Goal: Find specific fact: Find specific fact

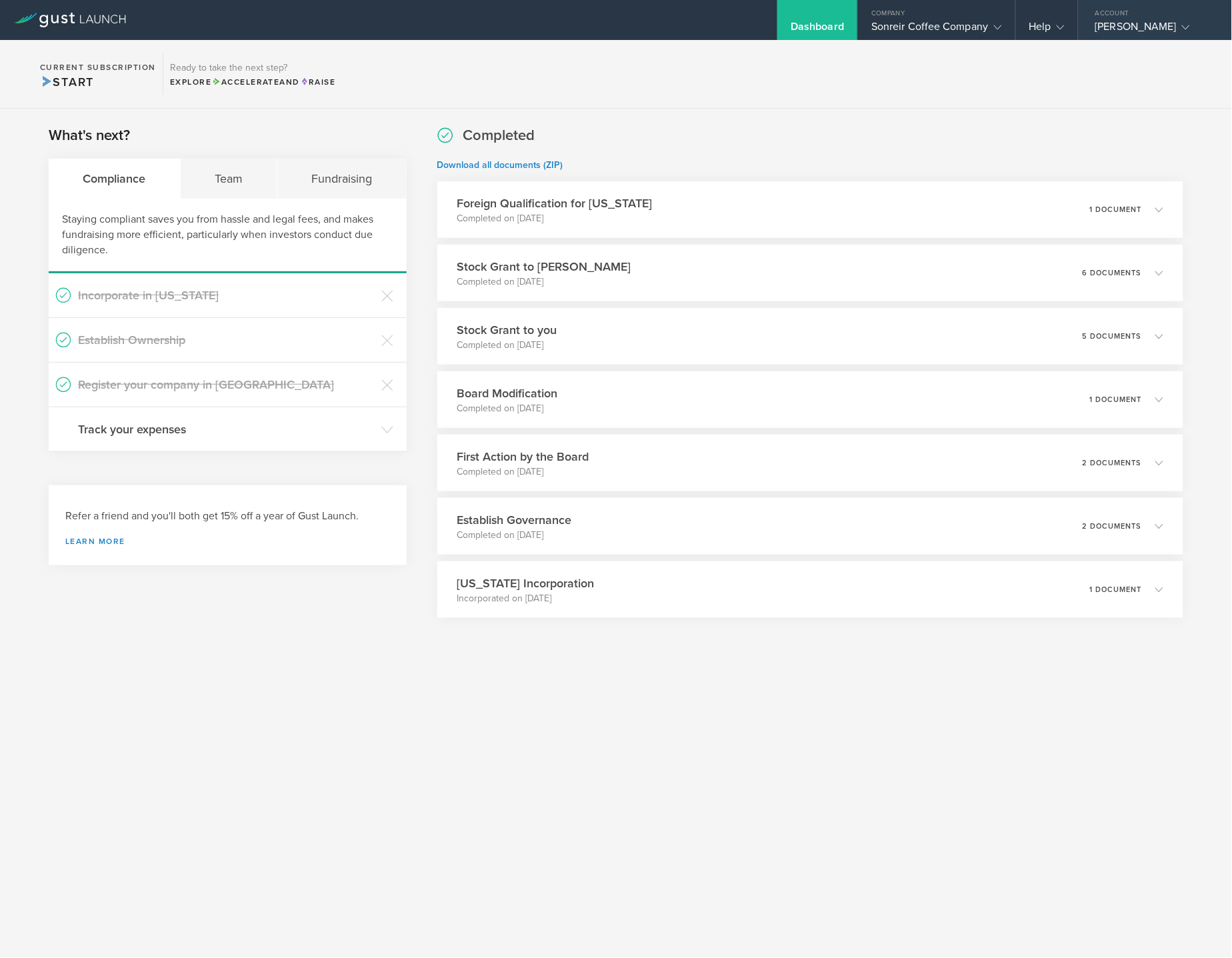
click at [1099, 26] on div "[PERSON_NAME]" at bounding box center [1152, 30] width 113 height 20
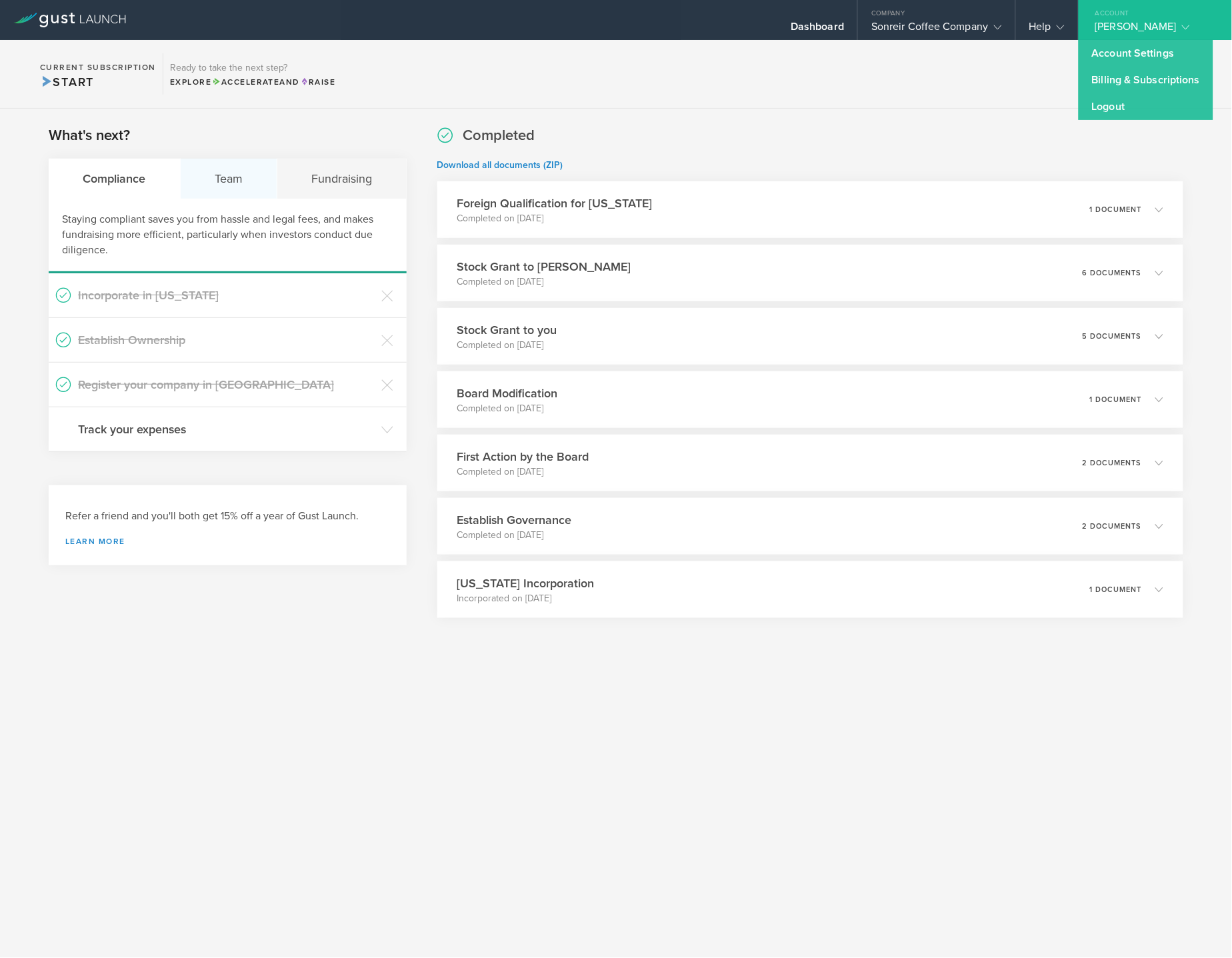
click at [248, 176] on div "Team" at bounding box center [229, 179] width 98 height 40
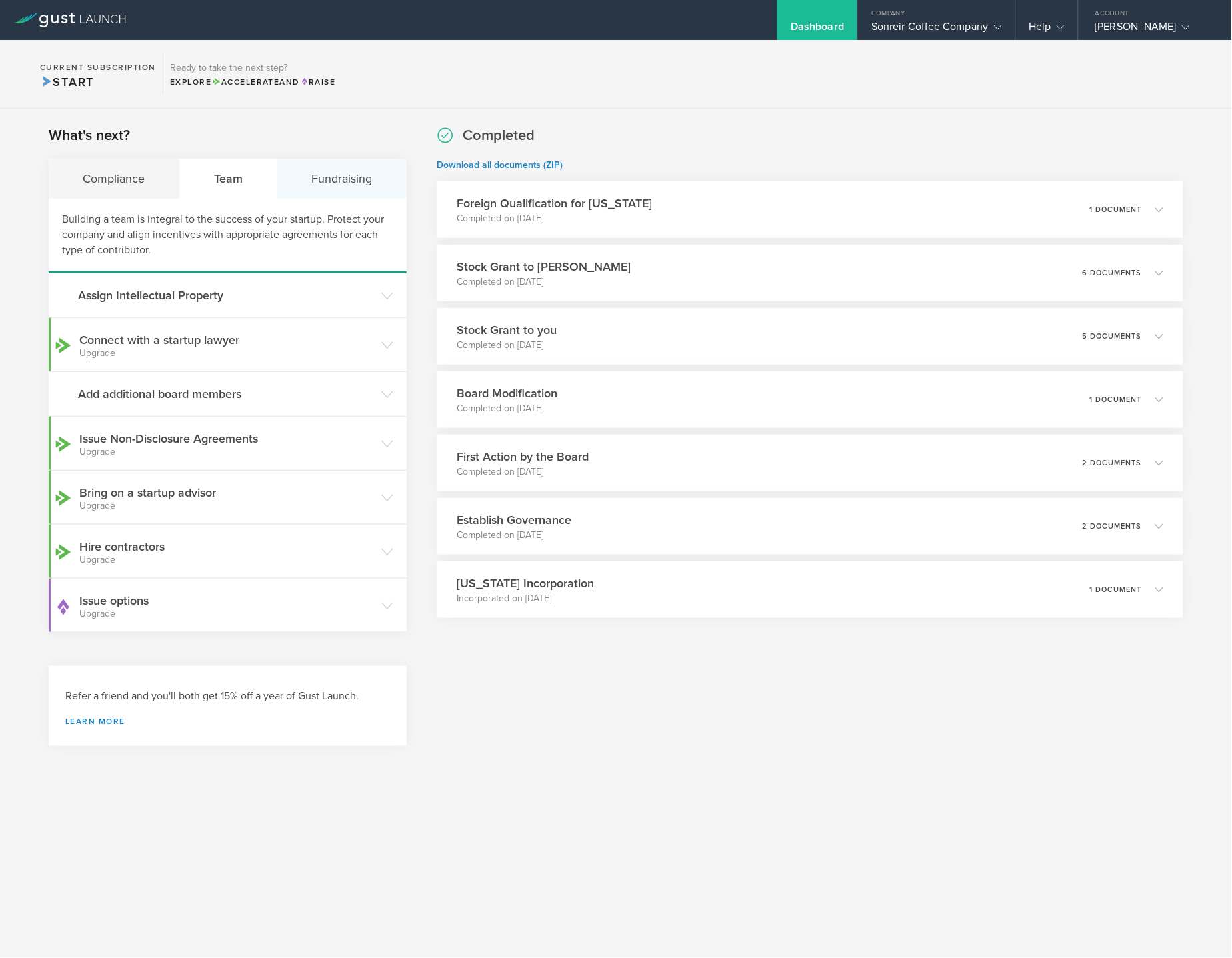
click at [361, 195] on div "Fundraising" at bounding box center [341, 179] width 129 height 40
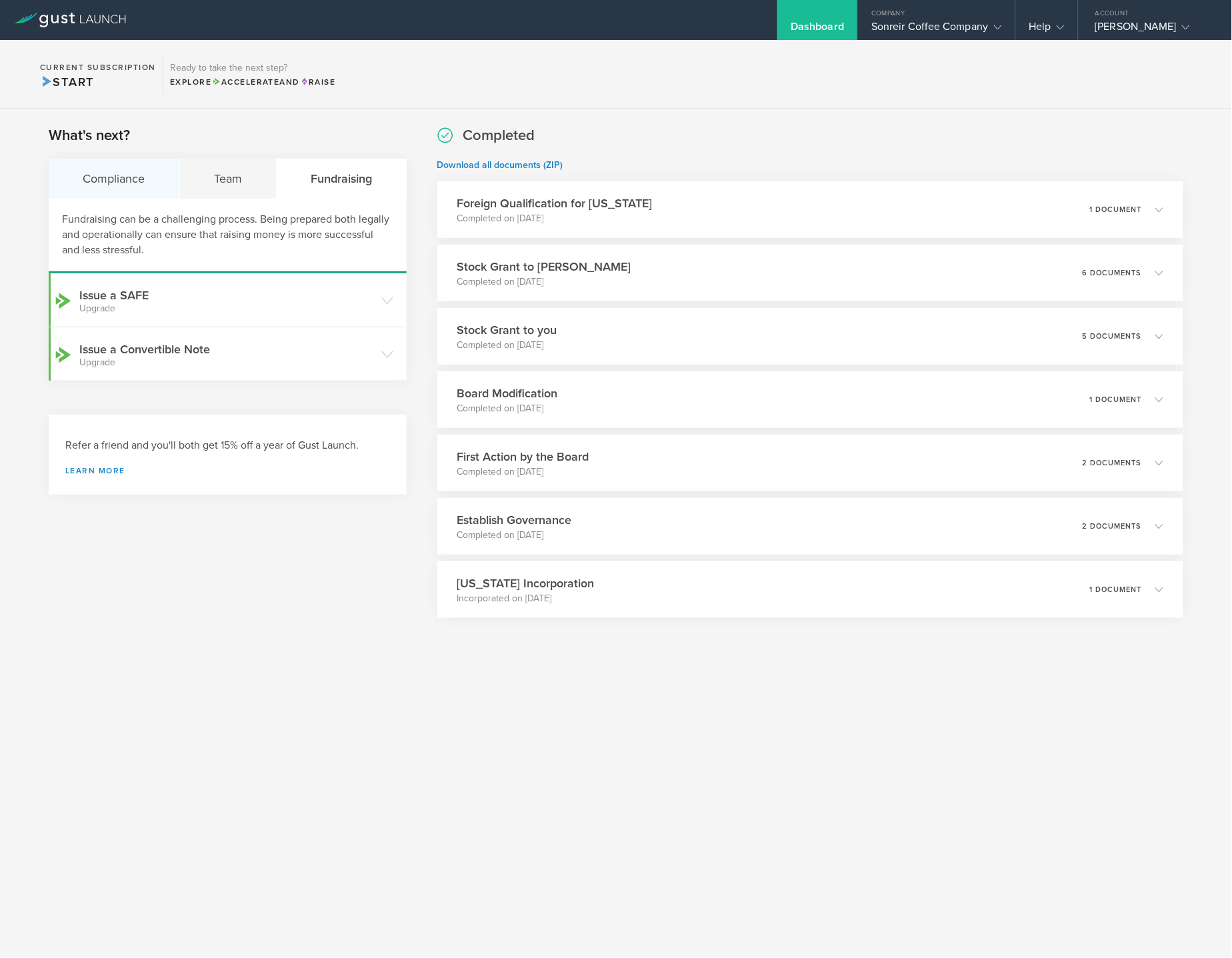
click at [74, 195] on div "Compliance" at bounding box center [115, 179] width 132 height 40
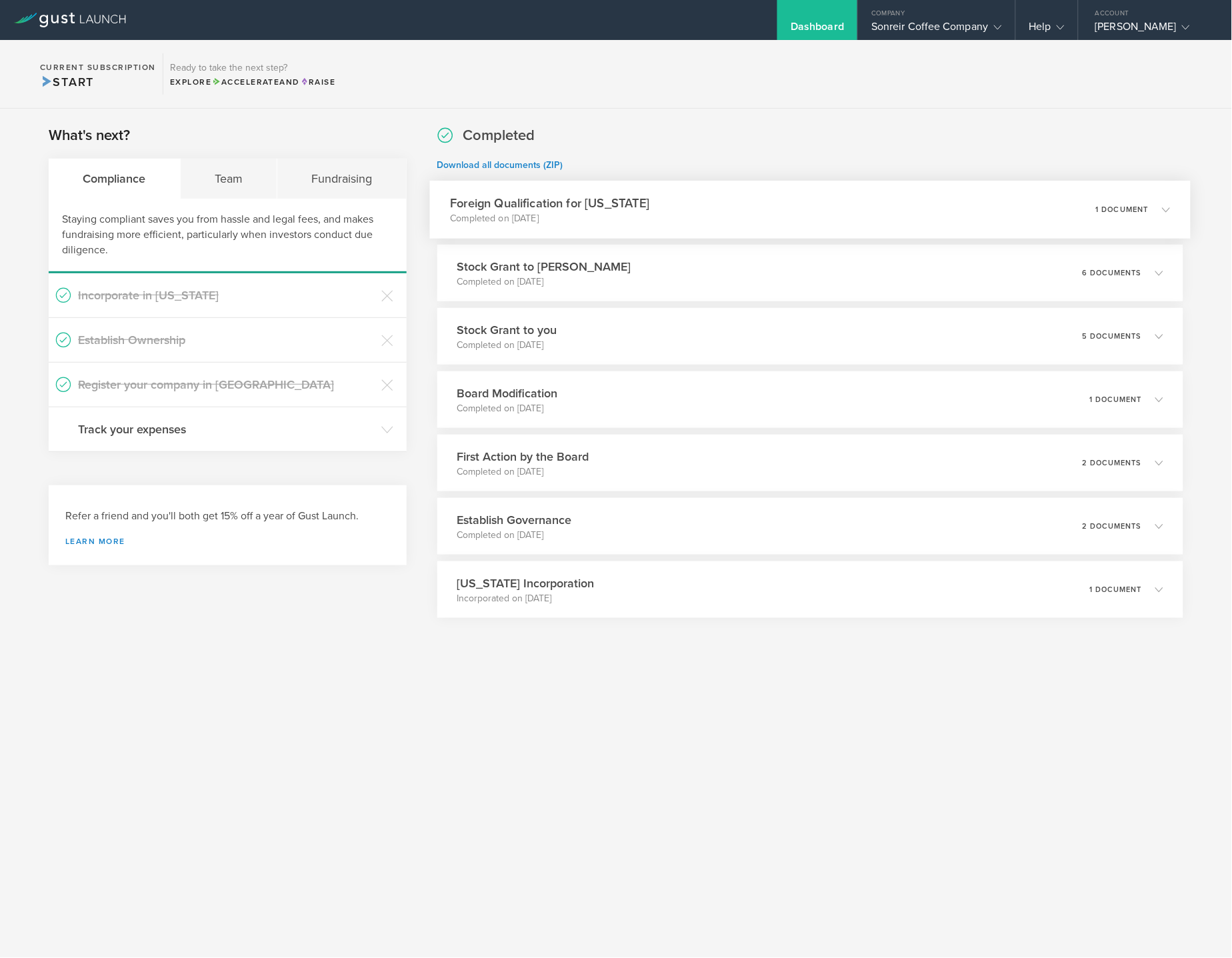
click at [696, 205] on div "Foreign Qualification for [US_STATE] Completed on [DATE] 1 document" at bounding box center [810, 209] width 761 height 58
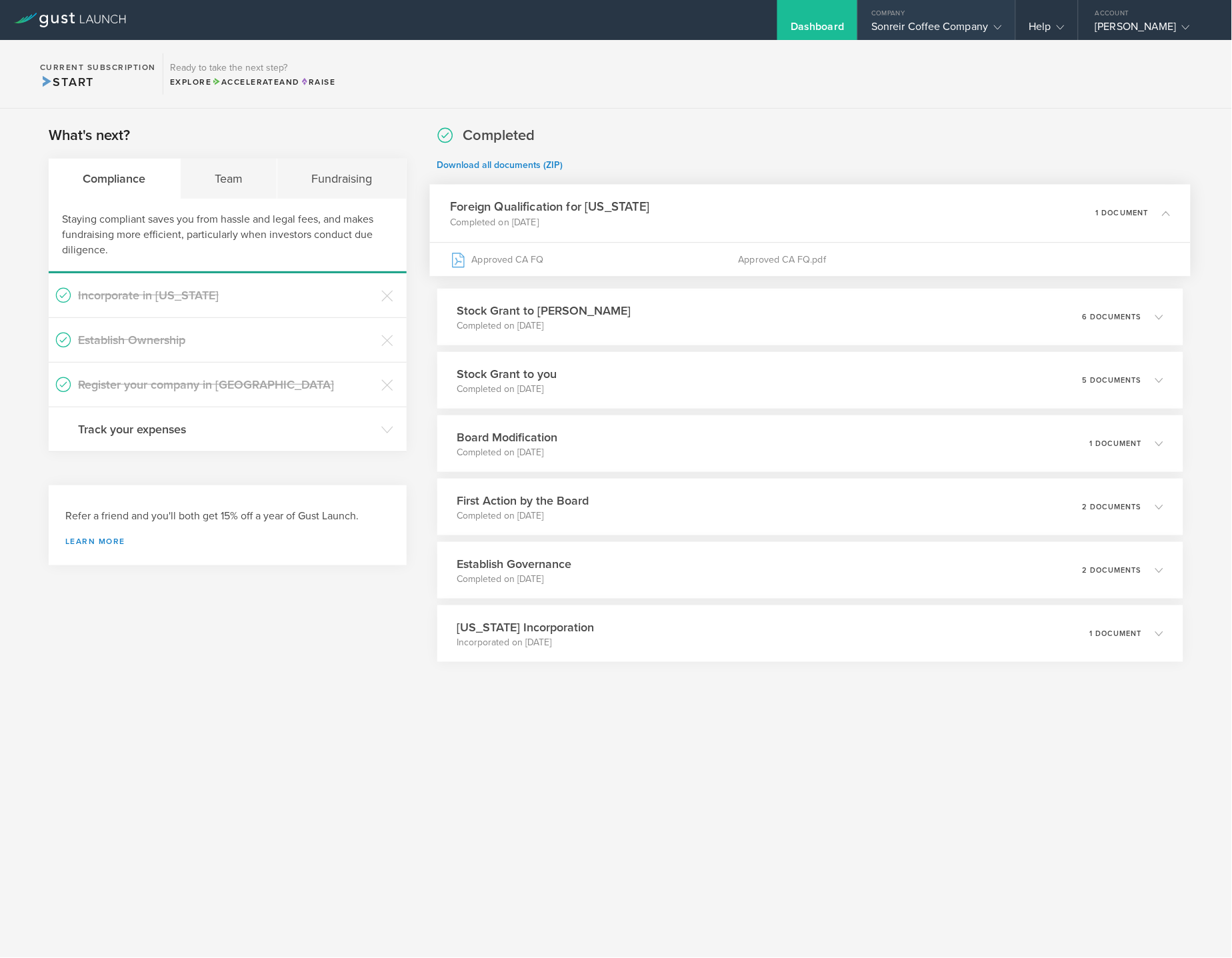
click at [931, 12] on div "Company" at bounding box center [936, 10] width 156 height 20
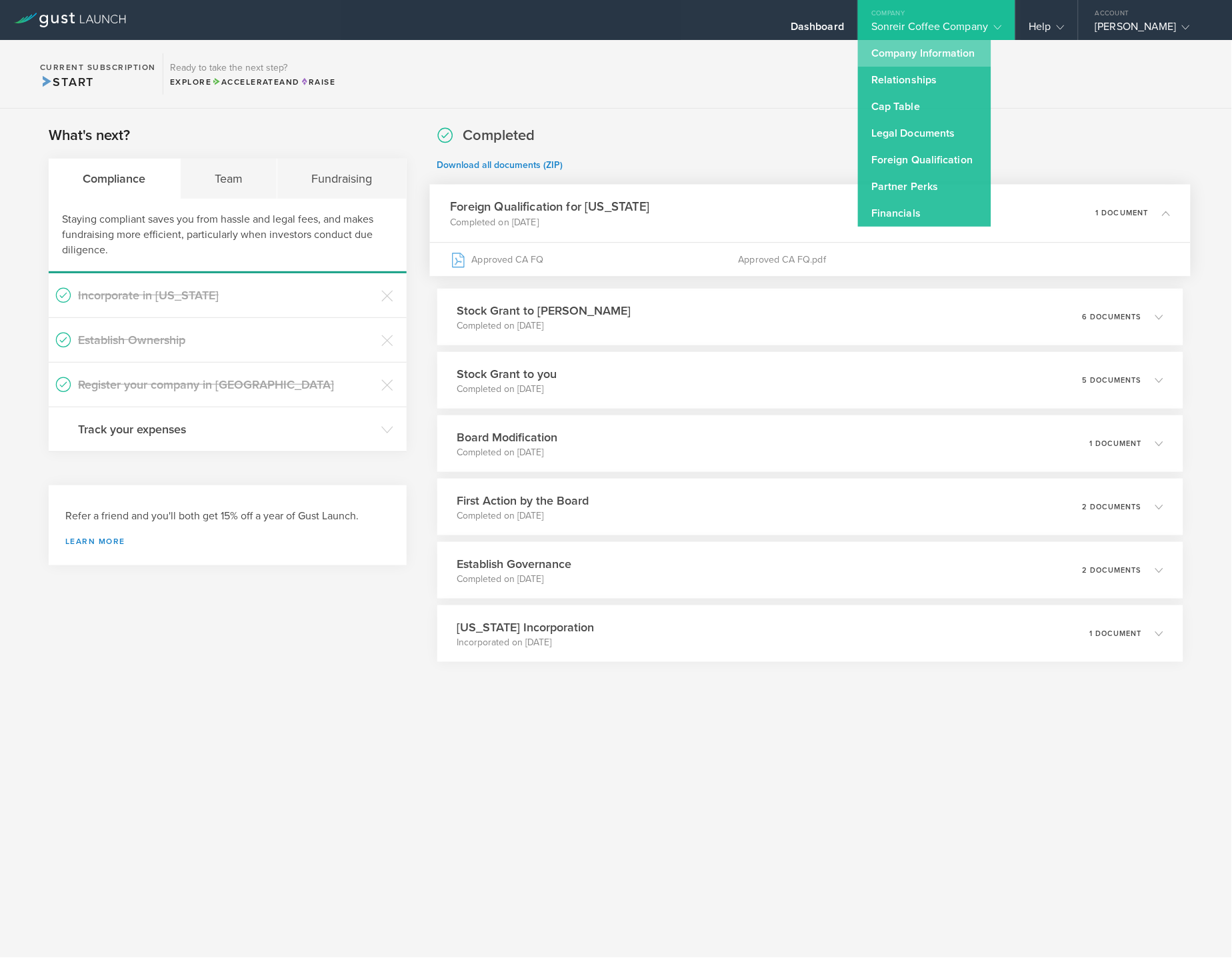
click at [933, 56] on link "Company Information" at bounding box center [925, 53] width 133 height 26
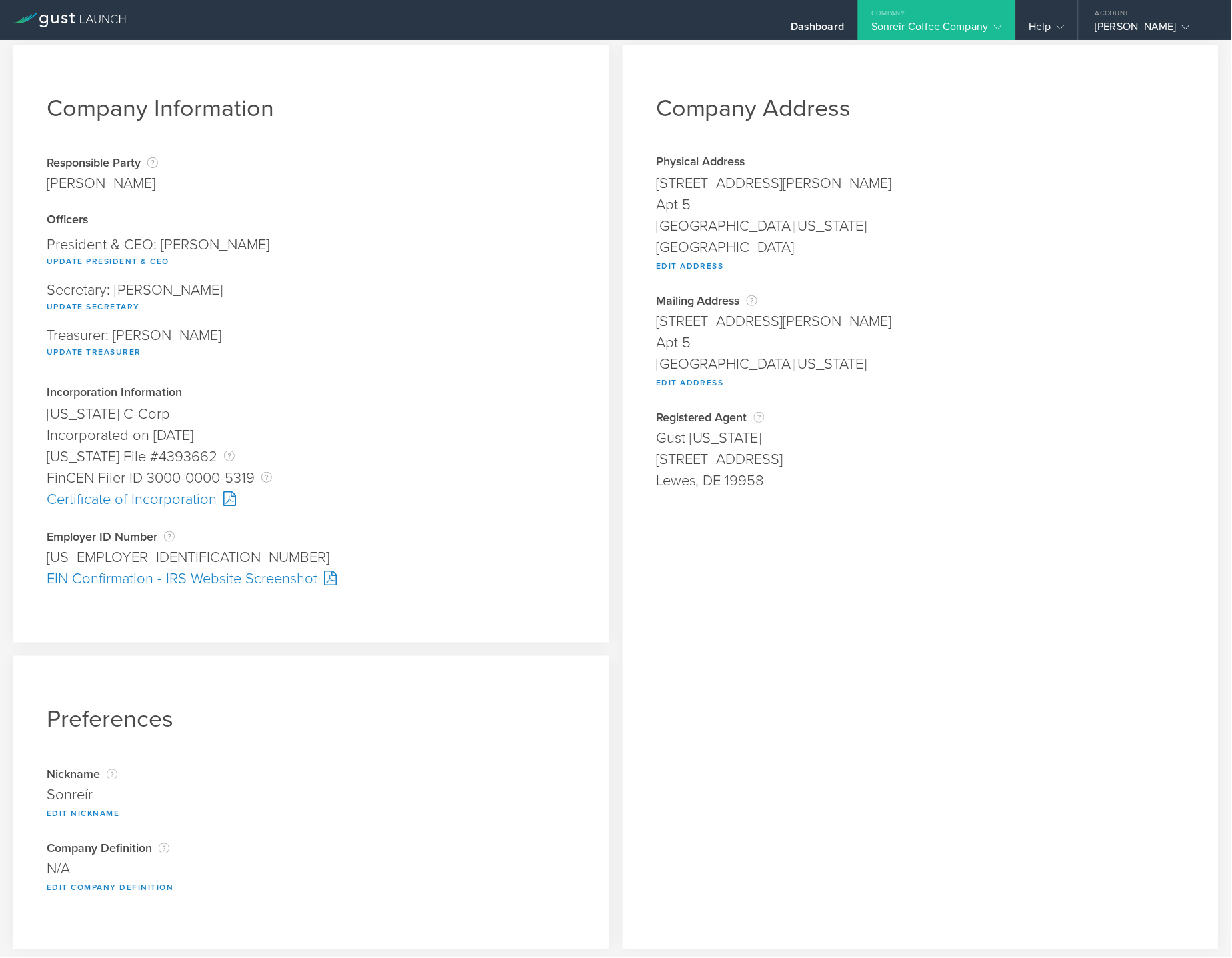
scroll to position [10, 0]
drag, startPoint x: 133, startPoint y: 556, endPoint x: 41, endPoint y: 533, distance: 94.8
click at [41, 533] on div "Company Information Responsible Party The name of the party responsible for fil…" at bounding box center [311, 342] width 596 height 598
copy div "Employer ID Number The Employer Identification Number (EIN), also called a Fede…"
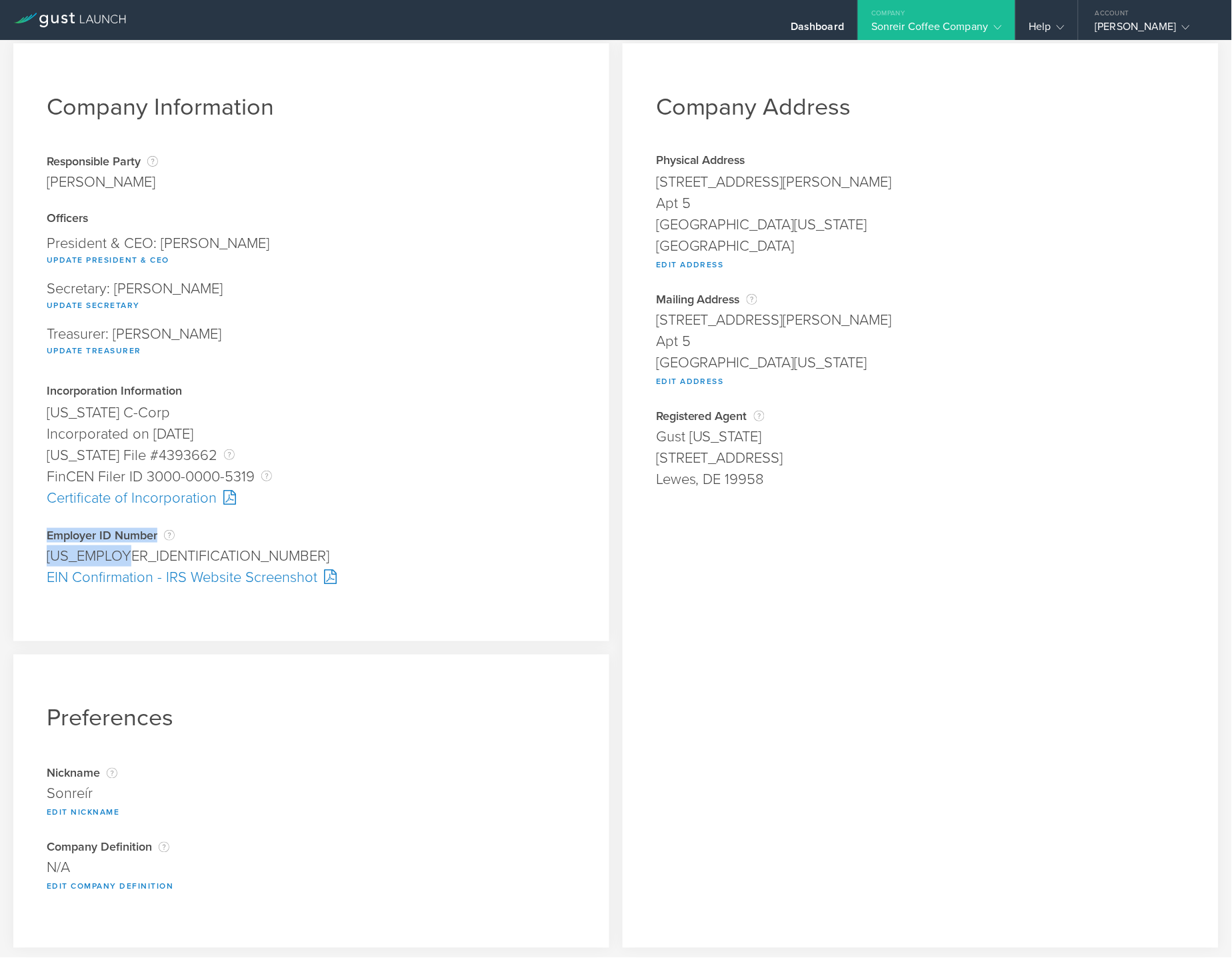
click at [101, 557] on div "[US_EMPLOYER_IDENTIFICATION_NUMBER]" at bounding box center [311, 556] width 529 height 22
drag, startPoint x: 123, startPoint y: 555, endPoint x: 49, endPoint y: 555, distance: 74.0
click at [49, 555] on div "[US_EMPLOYER_IDENTIFICATION_NUMBER]" at bounding box center [311, 556] width 529 height 22
copy div "[US_EMPLOYER_IDENTIFICATION_NUMBER]"
click at [399, 277] on div "Secretary: [PERSON_NAME] Update Secretary" at bounding box center [311, 297] width 529 height 46
